Goal: Task Accomplishment & Management: Manage account settings

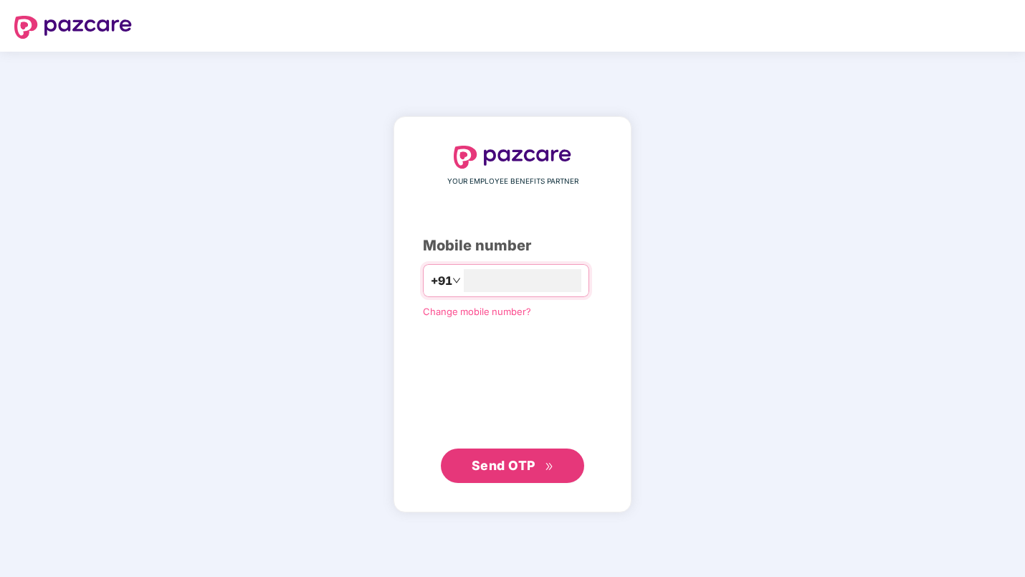
type input "**********"
click at [423, 455] on div "Send OTP" at bounding box center [512, 464] width 179 height 34
click at [491, 465] on span "Send OTP" at bounding box center [504, 464] width 64 height 15
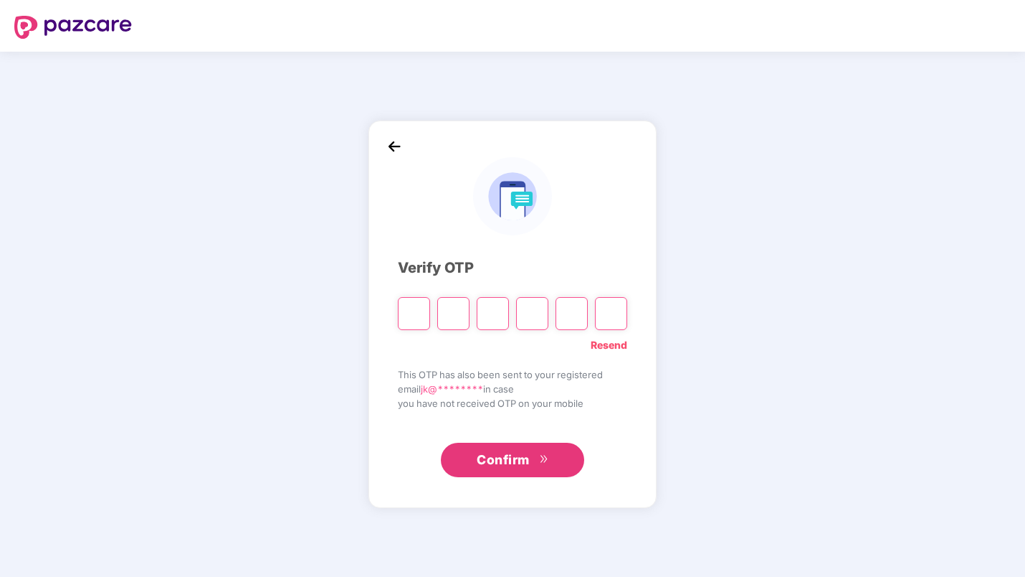
type input "*"
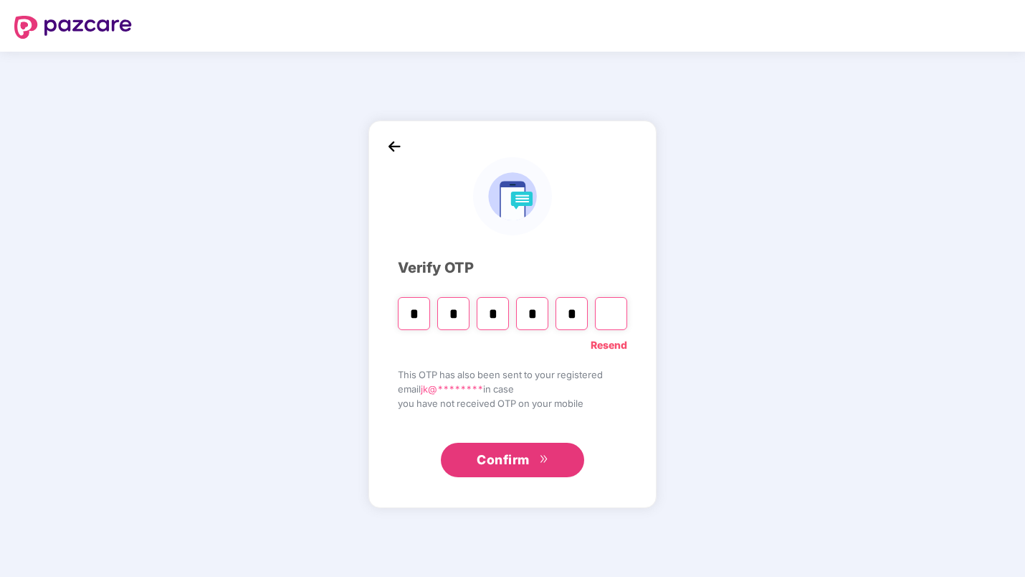
type input "*"
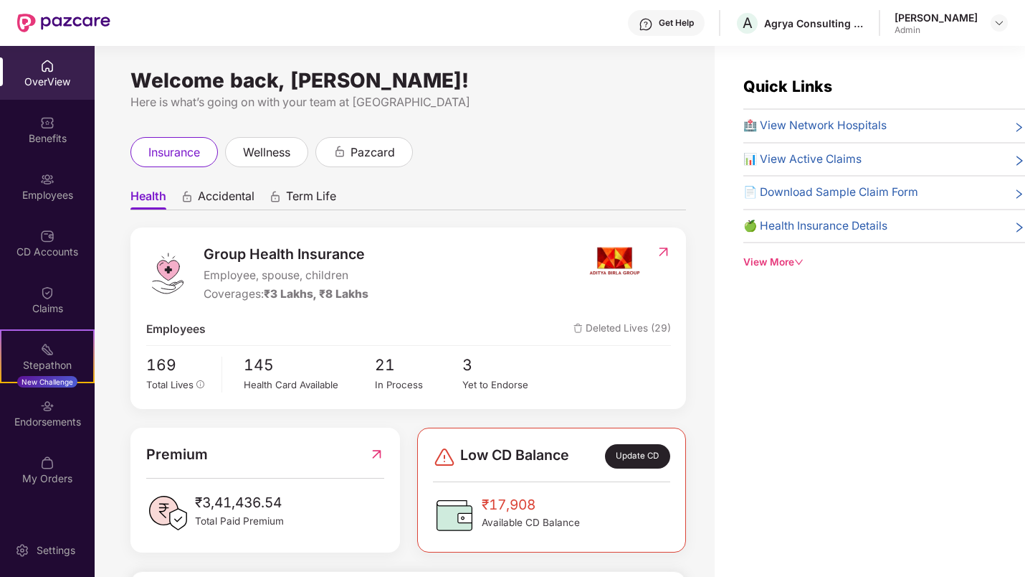
scroll to position [1, 0]
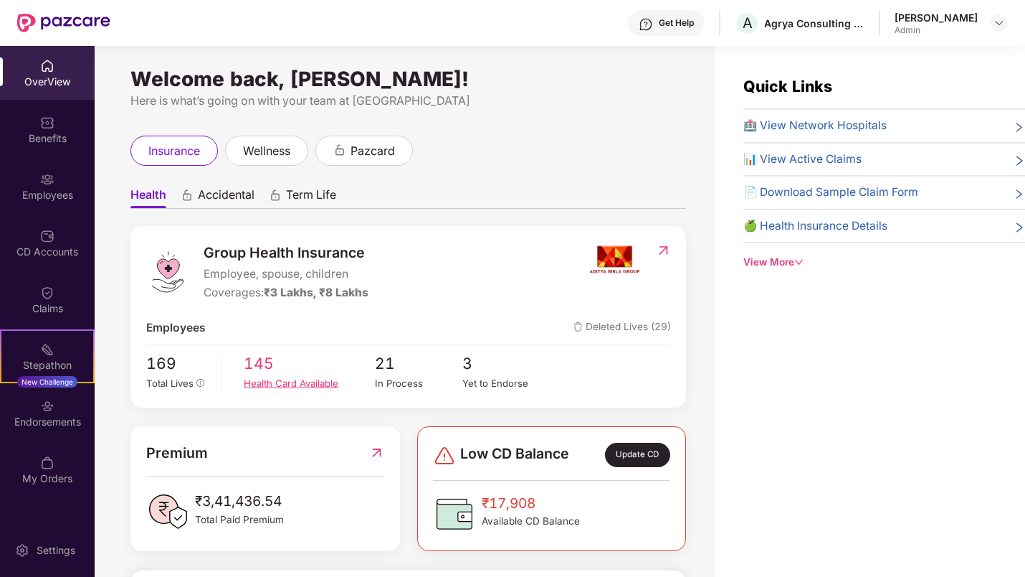
click at [317, 376] on div "Health Card Available" at bounding box center [309, 383] width 131 height 15
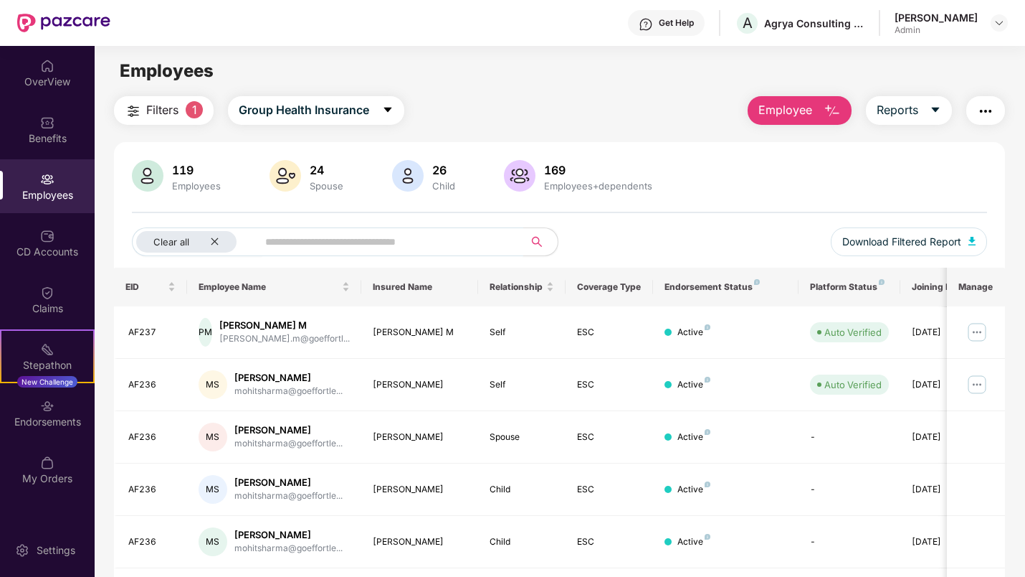
click at [343, 242] on input "text" at bounding box center [384, 242] width 239 height 22
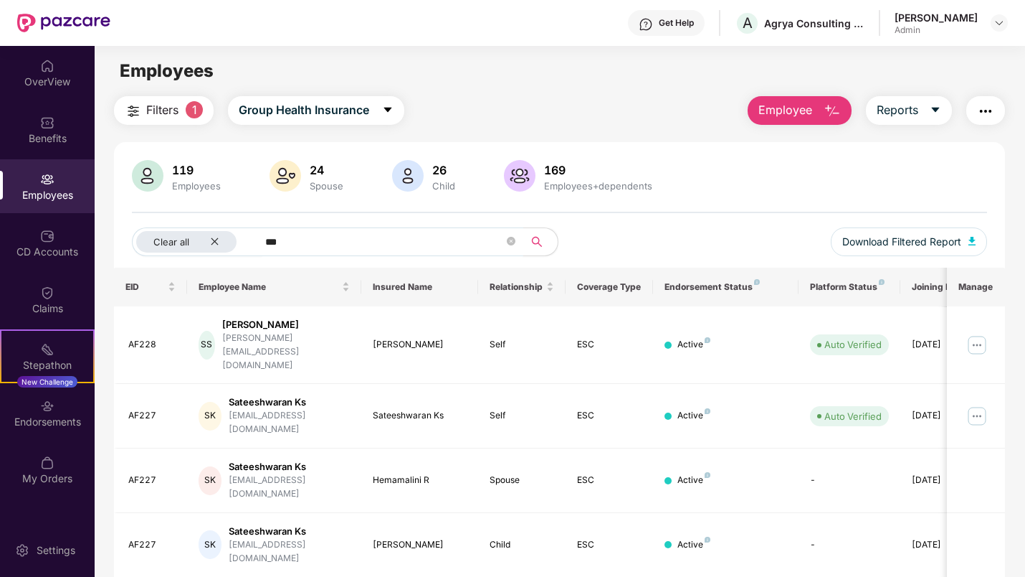
type input "***"
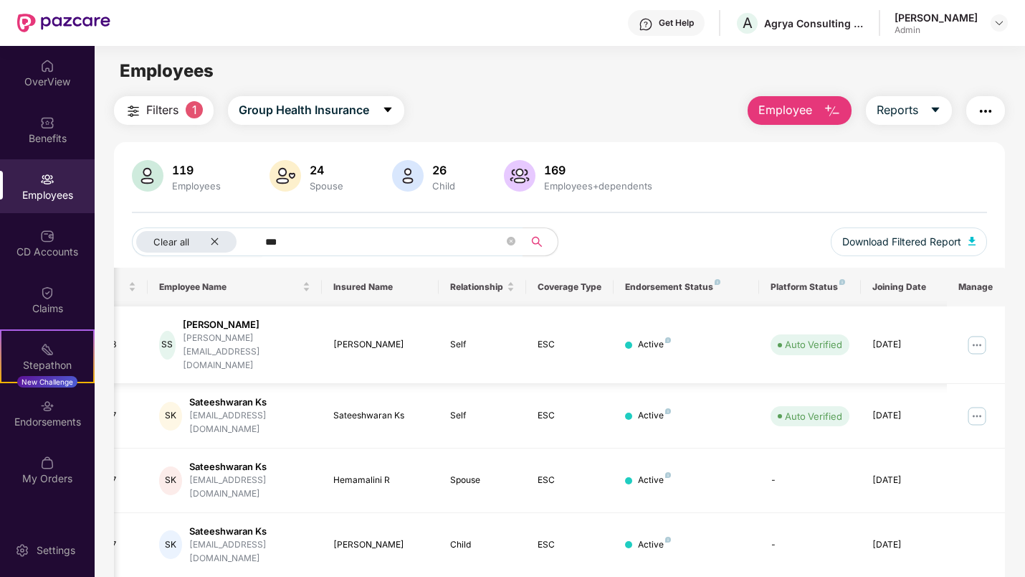
click at [972, 333] on img at bounding box center [977, 344] width 23 height 23
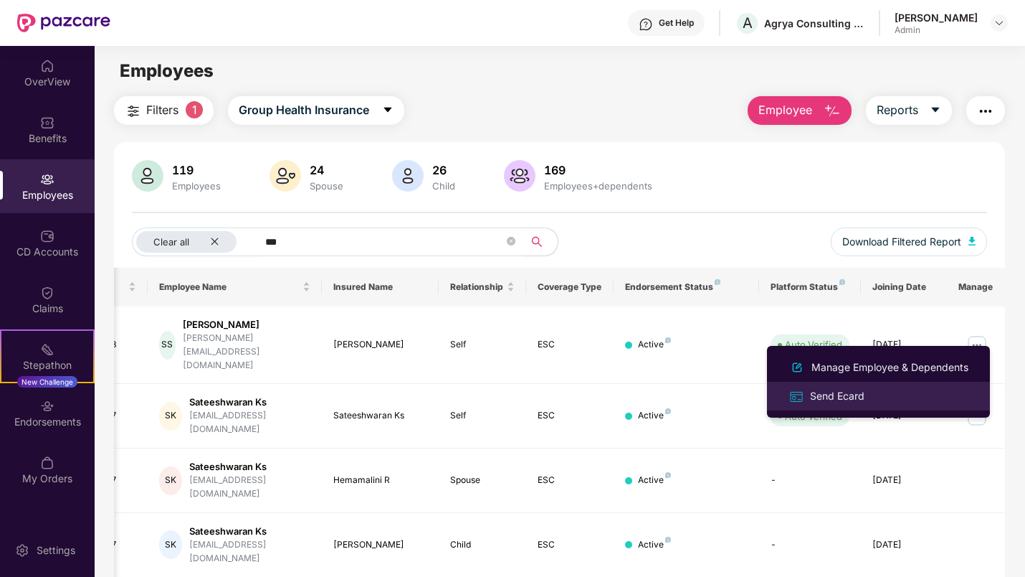
click at [849, 395] on div "Send Ecard" at bounding box center [837, 396] width 60 height 16
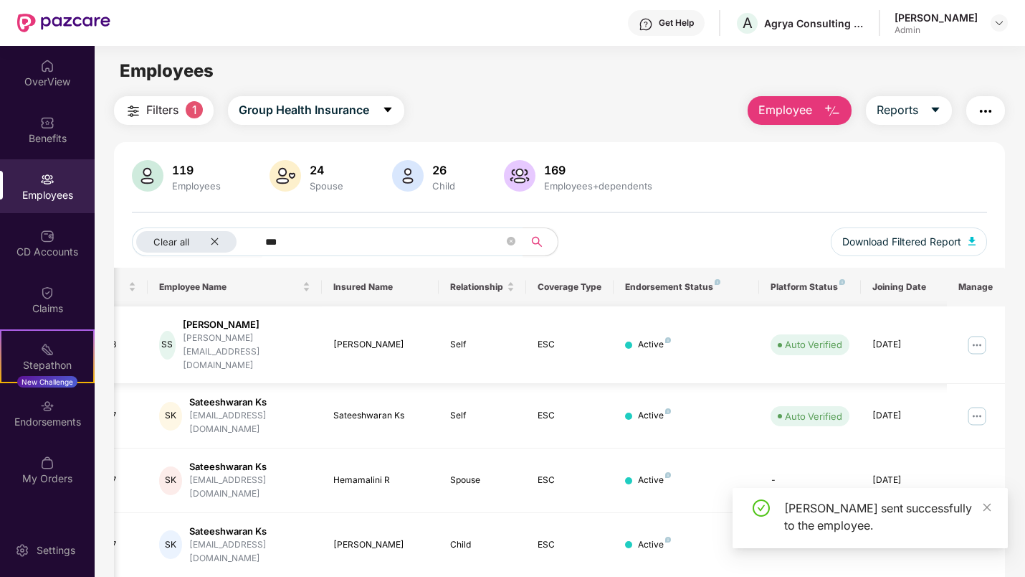
click at [976, 333] on img at bounding box center [977, 344] width 23 height 23
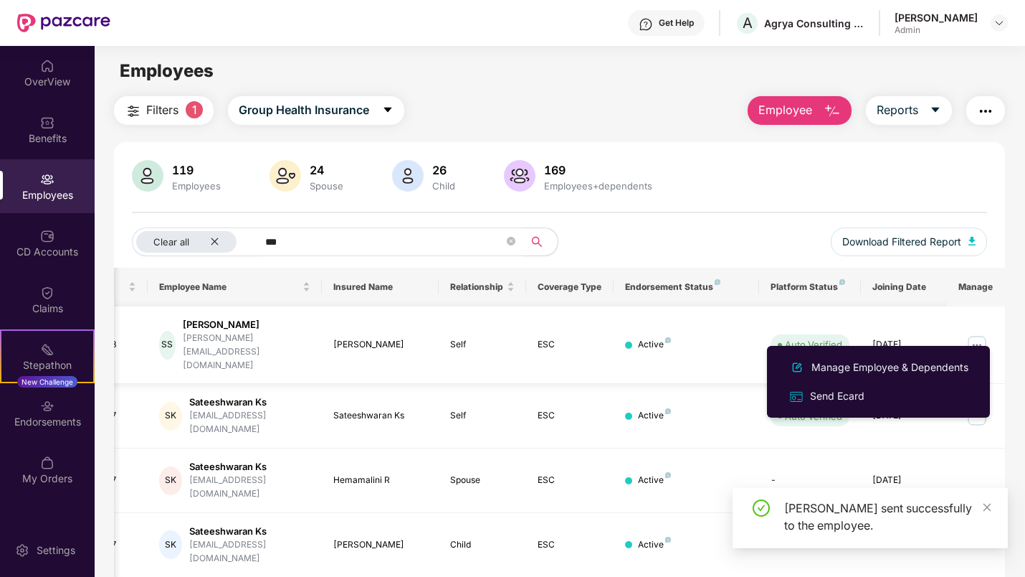
click at [693, 342] on td "Active" at bounding box center [687, 345] width 146 height 78
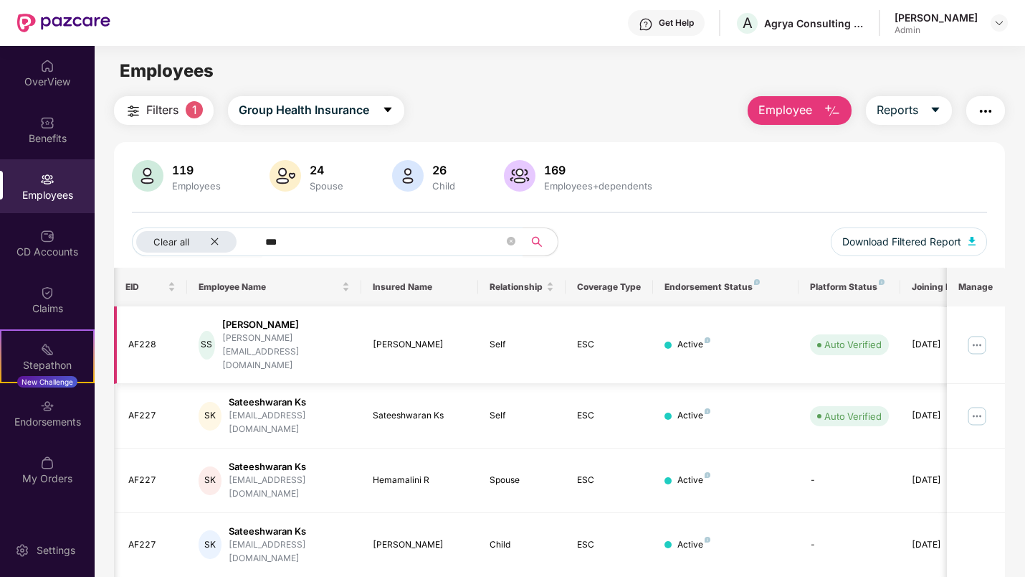
scroll to position [0, 3]
click at [280, 325] on div "[PERSON_NAME]" at bounding box center [283, 325] width 128 height 14
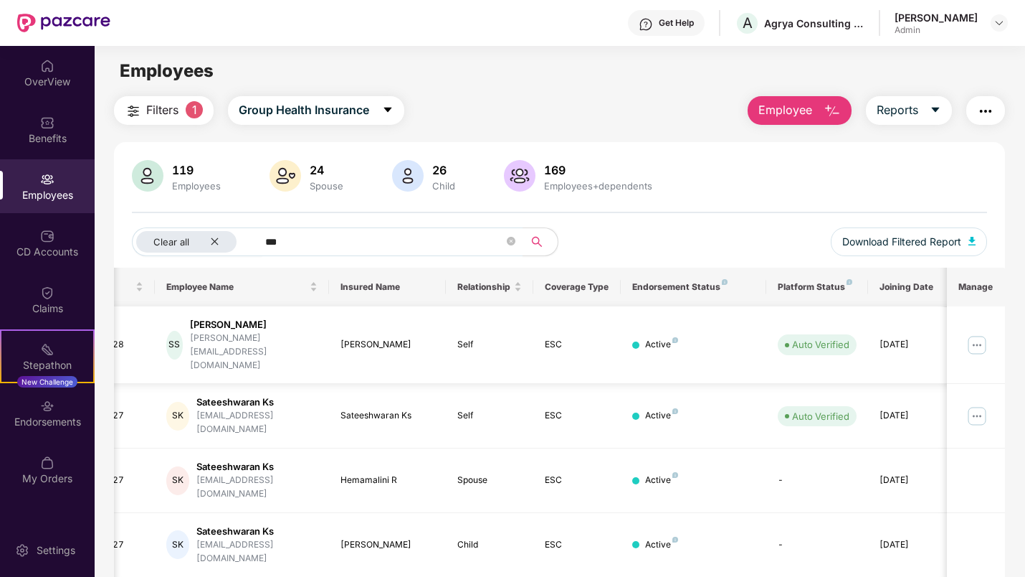
scroll to position [0, 39]
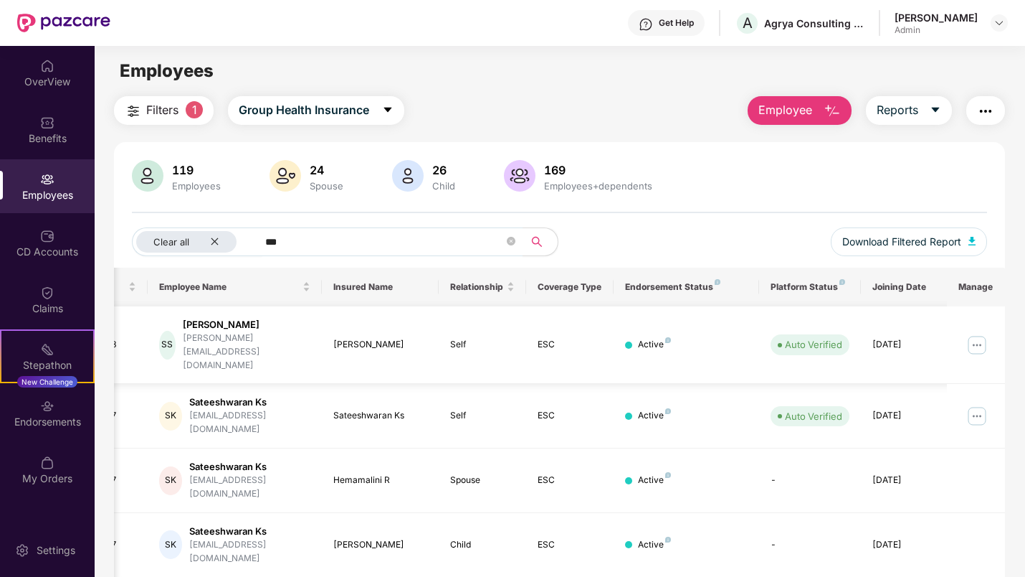
click at [982, 333] on img at bounding box center [977, 344] width 23 height 23
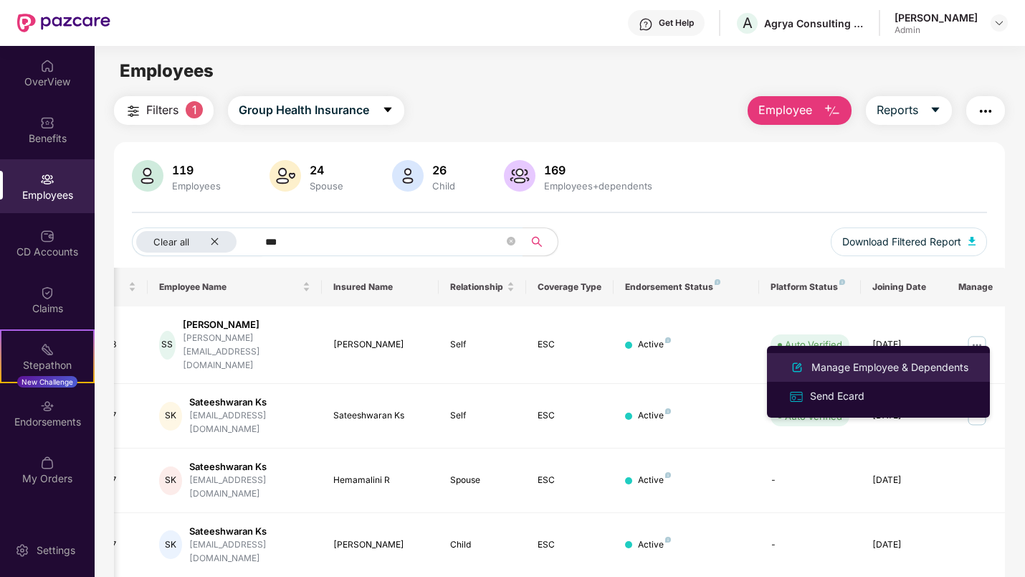
click at [930, 357] on li "Manage Employee & Dependents" at bounding box center [878, 367] width 223 height 29
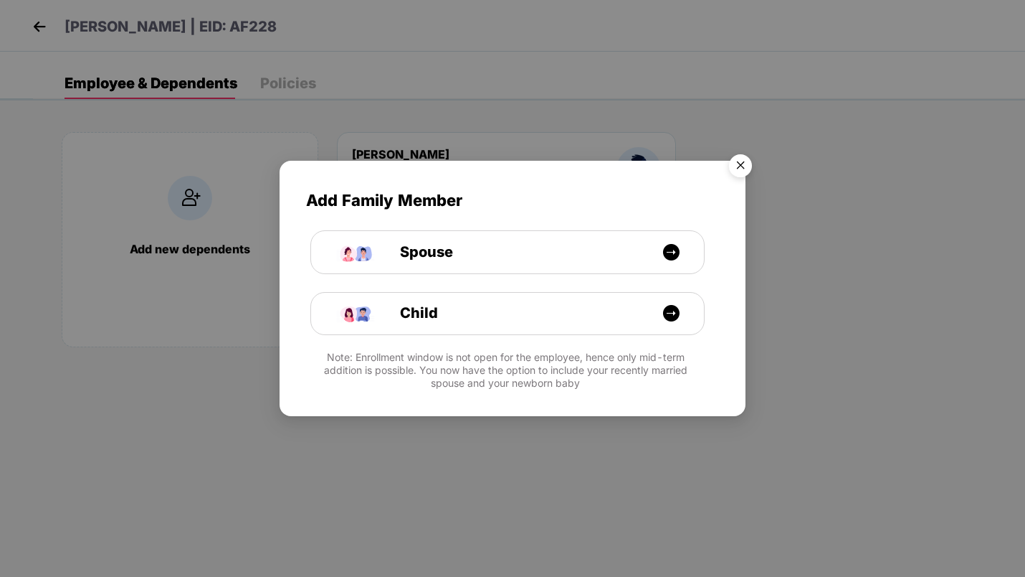
click at [739, 160] on img "Close" at bounding box center [741, 168] width 40 height 40
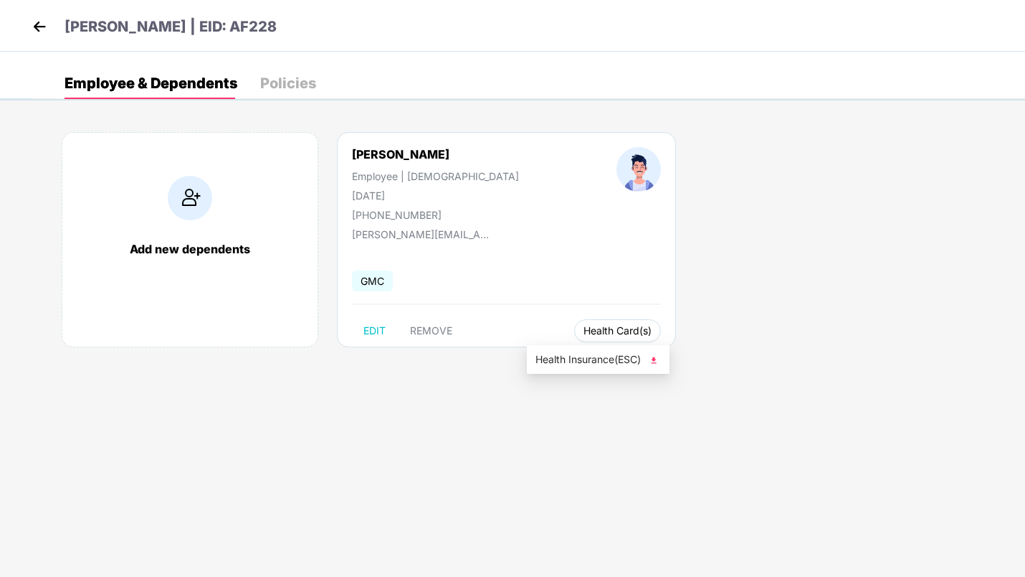
click at [584, 328] on span "Health Card(s)" at bounding box center [618, 330] width 68 height 7
click at [653, 356] on img at bounding box center [654, 360] width 14 height 14
